Goal: Navigation & Orientation: Go to known website

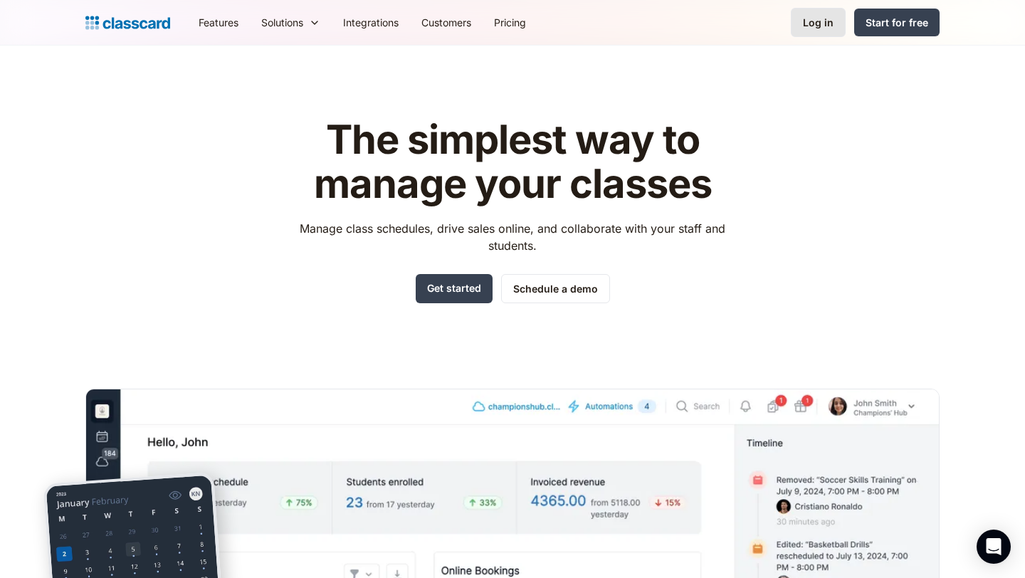
click at [815, 25] on div "Log in" at bounding box center [818, 22] width 31 height 15
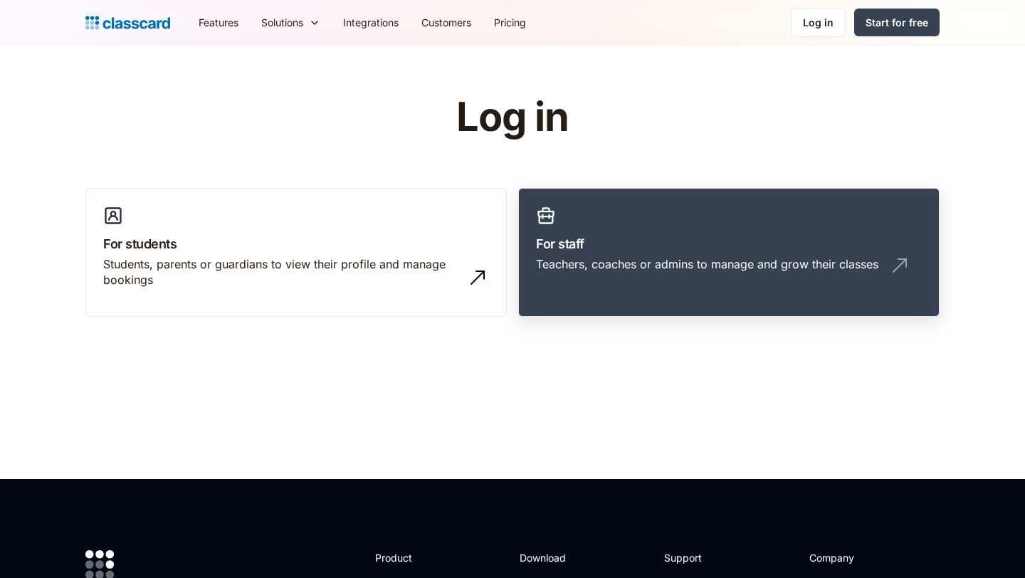
click at [577, 256] on div "Teachers, coaches or admins to manage and grow their classes" at bounding box center [707, 264] width 343 height 16
